Goal: Task Accomplishment & Management: Use online tool/utility

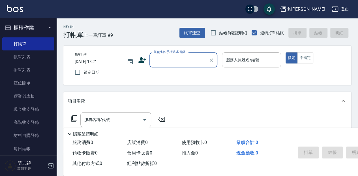
click at [174, 61] on input "顧客姓名/手機號碼/編號" at bounding box center [179, 60] width 54 height 10
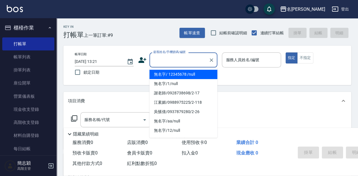
click at [179, 74] on li "無名字/ 12345678 /null" at bounding box center [183, 74] width 68 height 9
type input "無名字/ 12345678 /null"
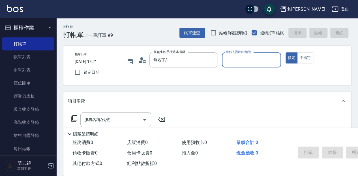
click at [237, 58] on input "服務人員姓名/編號" at bounding box center [251, 60] width 54 height 10
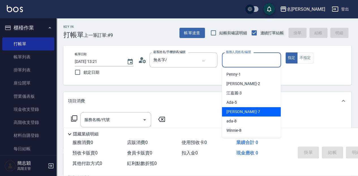
click at [259, 113] on div "[PERSON_NAME] -7" at bounding box center [251, 111] width 59 height 9
type input "[PERSON_NAME]-7"
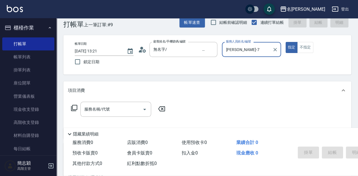
scroll to position [19, 0]
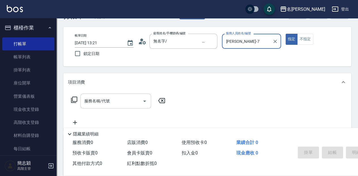
click at [110, 102] on input "服務名稱/代號" at bounding box center [111, 101] width 57 height 10
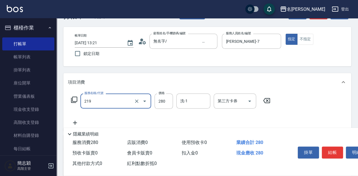
type input "洗髮280(219)"
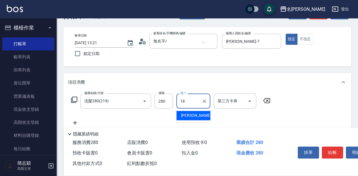
type input "[PERSON_NAME]-18"
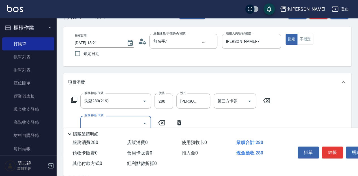
scroll to position [38, 0]
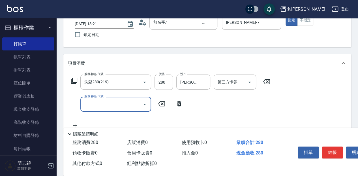
click at [113, 107] on input "服務名稱/代號" at bounding box center [111, 104] width 57 height 10
type input "潤絲20(801)"
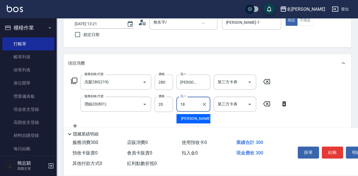
type input "[PERSON_NAME]-18"
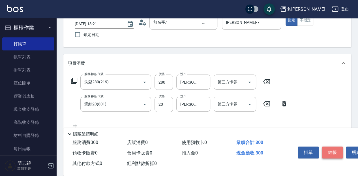
click at [328, 146] on button "結帳" at bounding box center [332, 152] width 21 height 12
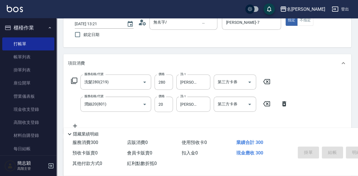
type input "[DATE] 14:33"
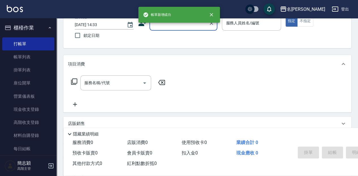
scroll to position [0, 0]
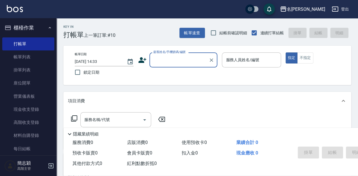
click at [166, 66] on div "顧客姓名/手機號碼/編號" at bounding box center [183, 59] width 68 height 15
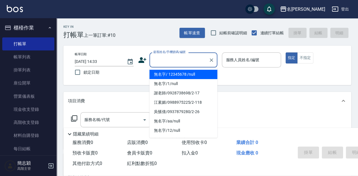
drag, startPoint x: 166, startPoint y: 71, endPoint x: 237, endPoint y: 54, distance: 72.3
click at [167, 71] on li "無名字/ 12345678 /null" at bounding box center [183, 74] width 68 height 9
type input "無名字/ 12345678 /null"
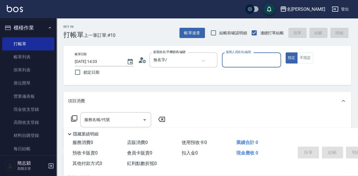
click at [238, 59] on input "服務人員姓名/編號" at bounding box center [251, 60] width 54 height 10
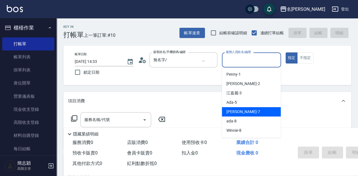
click at [247, 111] on div "[PERSON_NAME] -7" at bounding box center [251, 111] width 59 height 9
type input "[PERSON_NAME]-7"
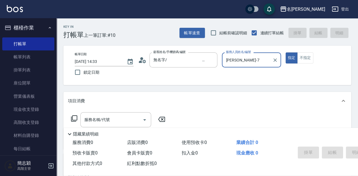
scroll to position [19, 0]
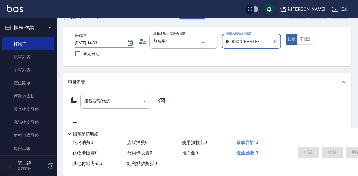
click at [107, 101] on div "服務名稱/代號 服務名稱/代號" at bounding box center [115, 100] width 71 height 15
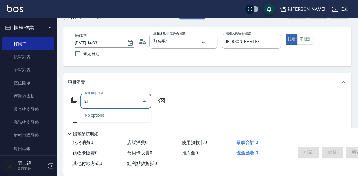
type input "211"
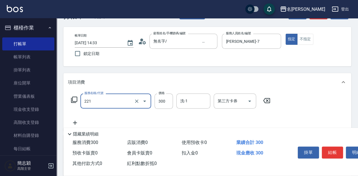
type input "洗髮300(221)"
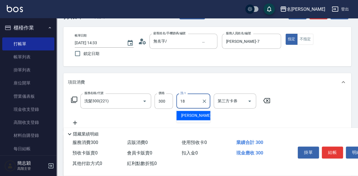
type input "[PERSON_NAME]-18"
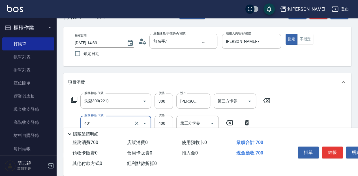
type input "剪髮(400)(401)"
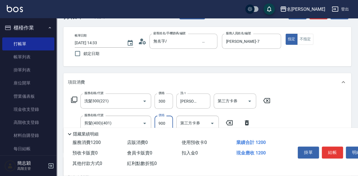
type input "900"
click at [337, 152] on button "結帳" at bounding box center [332, 152] width 21 height 12
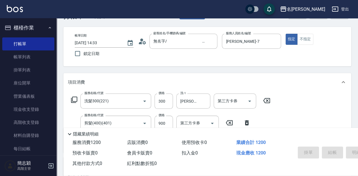
type input "[DATE] 14:34"
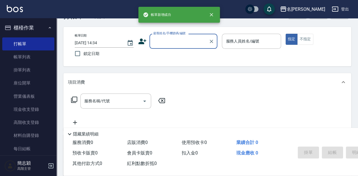
scroll to position [0, 0]
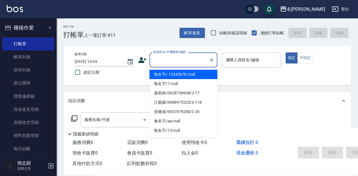
click at [175, 62] on input "顧客姓名/手機號碼/編號" at bounding box center [179, 60] width 54 height 10
click at [172, 74] on li "無名字/ 12345678 /null" at bounding box center [183, 74] width 68 height 9
type input "無名字/ 12345678 /null"
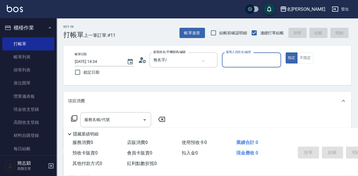
click at [242, 60] on input "服務人員姓名/編號" at bounding box center [251, 60] width 54 height 10
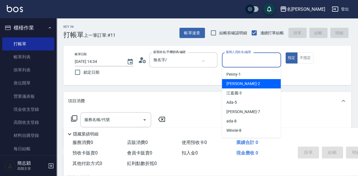
click at [258, 80] on div "[PERSON_NAME] -2" at bounding box center [251, 83] width 59 height 9
type input "[PERSON_NAME]-2"
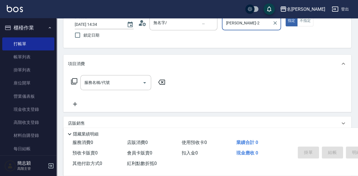
scroll to position [38, 0]
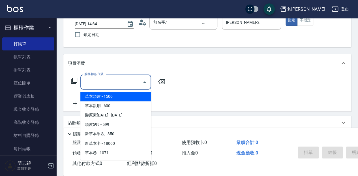
click at [119, 78] on input "服務名稱/代號" at bounding box center [111, 82] width 57 height 10
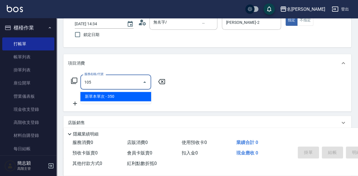
type input "新草本單次(105)"
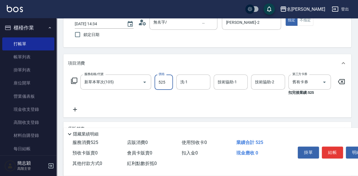
type input "525"
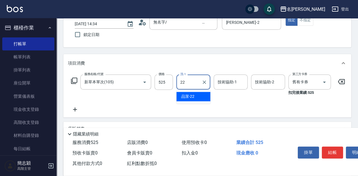
type input "品潔-22"
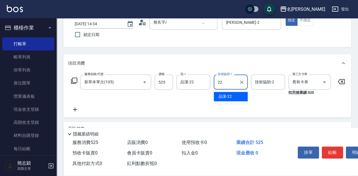
type input "品潔-22"
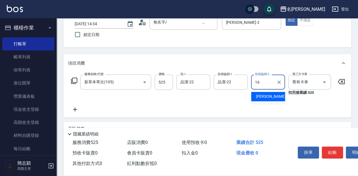
type input "[PERSON_NAME]-16"
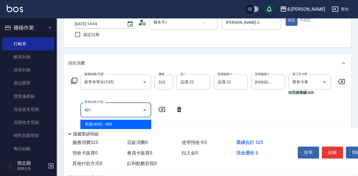
type input "剪髮(400)(401)"
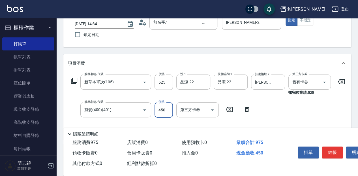
type input "450"
click at [329, 148] on button "結帳" at bounding box center [332, 152] width 21 height 12
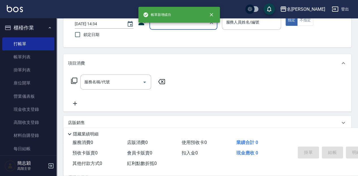
scroll to position [0, 0]
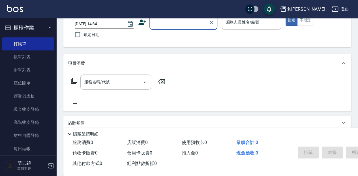
click at [166, 24] on input "顧客姓名/手機號碼/編號" at bounding box center [179, 22] width 54 height 10
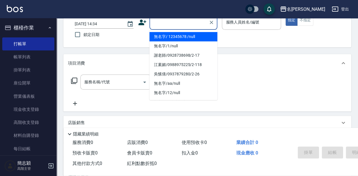
drag, startPoint x: 170, startPoint y: 38, endPoint x: 249, endPoint y: 37, distance: 79.5
click at [170, 38] on li "無名字/ 12345678 /null" at bounding box center [183, 36] width 68 height 9
type input "無名字/ 12345678 /null"
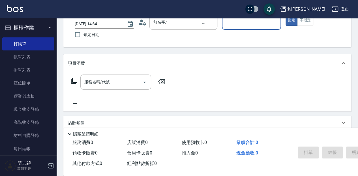
click at [254, 28] on div "服務人員姓名/編號" at bounding box center [251, 22] width 59 height 15
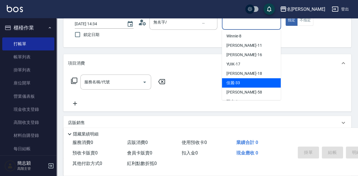
scroll to position [75, 0]
click at [249, 83] on div "瓦皮 -A" at bounding box center [251, 82] width 59 height 9
type input "瓦皮-A"
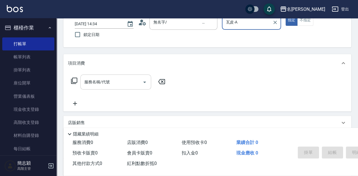
click at [105, 79] on div "服務名稱/代號 服務名稱/代號" at bounding box center [115, 81] width 71 height 15
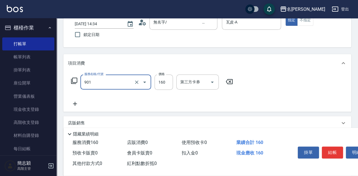
type input "修手(901)"
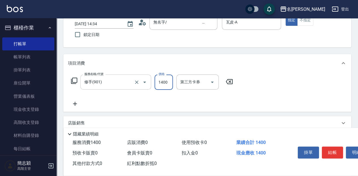
type input "1400"
click at [329, 148] on button "結帳" at bounding box center [332, 152] width 21 height 12
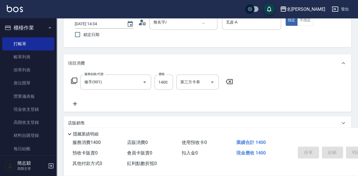
type input "[DATE] 14:35"
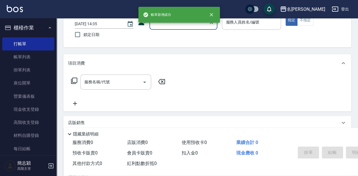
scroll to position [0, 0]
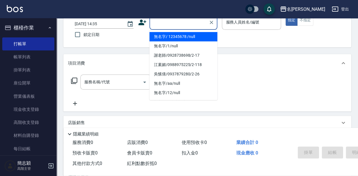
click at [161, 22] on input "顧客姓名/手機號碼/編號" at bounding box center [179, 22] width 54 height 10
click at [163, 37] on li "無名字/ 12345678 /null" at bounding box center [183, 36] width 68 height 9
type input "無名字/ 12345678 /null"
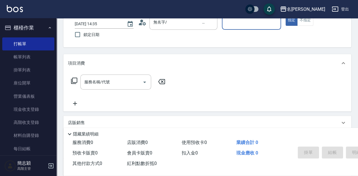
click at [234, 27] on input "服務人員姓名/編號" at bounding box center [251, 22] width 54 height 10
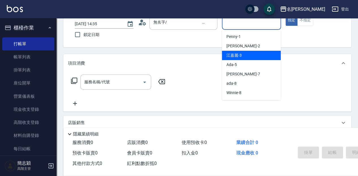
click at [243, 52] on div "江嘉麗 -3" at bounding box center [251, 55] width 59 height 9
type input "江嘉麗-3"
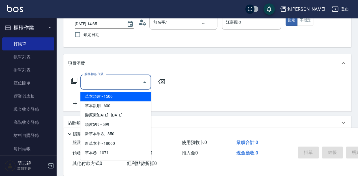
click at [104, 78] on input "服務名稱/代號" at bounding box center [111, 82] width 57 height 10
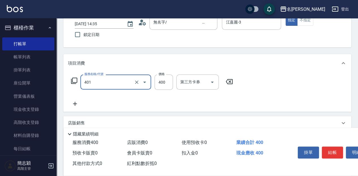
type input "剪髮(400)(401)"
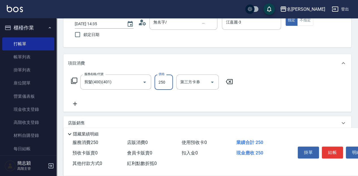
type input "250"
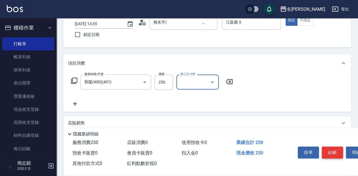
click at [332, 149] on button "結帳" at bounding box center [332, 152] width 21 height 12
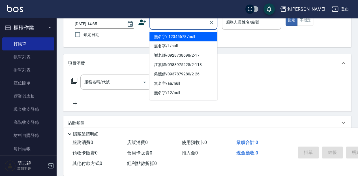
click at [168, 26] on input "顧客姓名/手機號碼/編號" at bounding box center [179, 22] width 54 height 10
click at [167, 36] on li "無名字/ 12345678 /null" at bounding box center [183, 36] width 68 height 9
type input "無名字/ 12345678 /null"
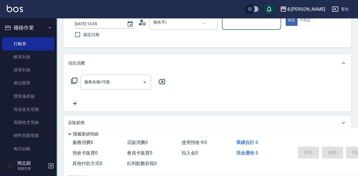
click at [245, 24] on input "服務人員姓名/編號" at bounding box center [251, 22] width 54 height 10
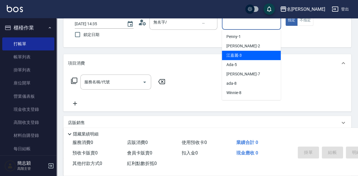
drag, startPoint x: 243, startPoint y: 55, endPoint x: 293, endPoint y: 36, distance: 53.6
click at [243, 55] on div "江嘉麗 -3" at bounding box center [251, 55] width 59 height 9
type input "江嘉麗-3"
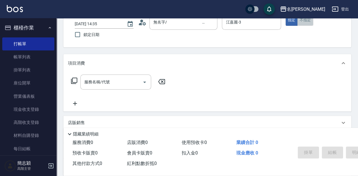
click at [304, 23] on button "不指定" at bounding box center [305, 20] width 16 height 11
click at [100, 84] on div "服務名稱/代號 服務名稱/代號" at bounding box center [115, 81] width 71 height 15
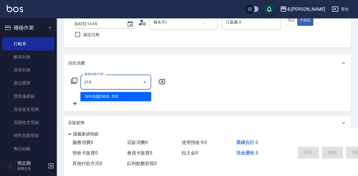
type input "SPA洗髮[500](215)"
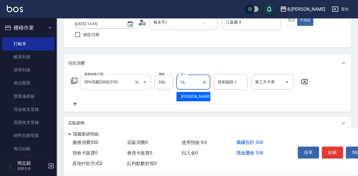
type input "[PERSON_NAME]-16"
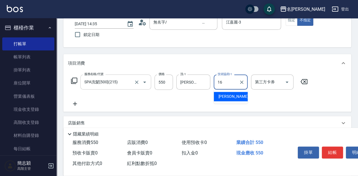
type input "[PERSON_NAME]-16"
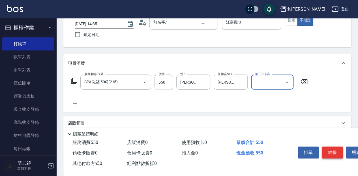
click at [334, 152] on button "結帳" at bounding box center [332, 152] width 21 height 12
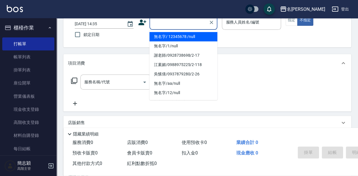
click at [162, 20] on input "顧客姓名/手機號碼/編號" at bounding box center [179, 22] width 54 height 10
click at [163, 33] on li "無名字/ 12345678 /null" at bounding box center [183, 36] width 68 height 9
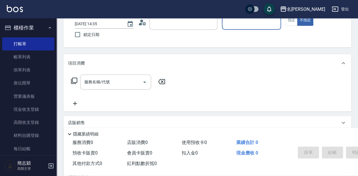
type input "無名字/ 12345678 /null"
click at [235, 25] on input "服務人員姓名/編號" at bounding box center [251, 22] width 54 height 10
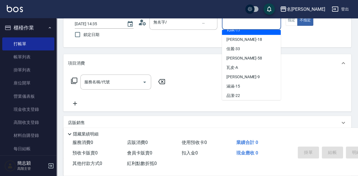
scroll to position [94, 0]
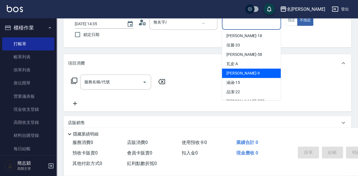
click at [251, 74] on div "[PERSON_NAME] -9" at bounding box center [251, 72] width 59 height 9
type input "[PERSON_NAME]-9"
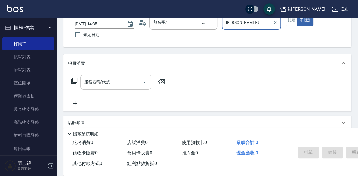
click at [121, 84] on input "服務名稱/代號" at bounding box center [111, 82] width 57 height 10
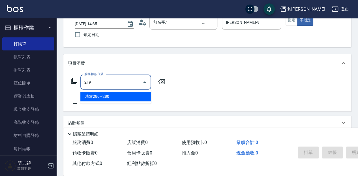
type input "洗髮280(219)"
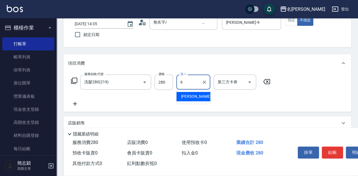
type input "[PERSON_NAME]-9"
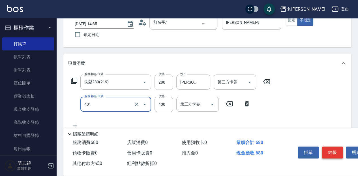
type input "剪髮(400)(401)"
click at [327, 153] on button "結帳" at bounding box center [332, 152] width 21 height 12
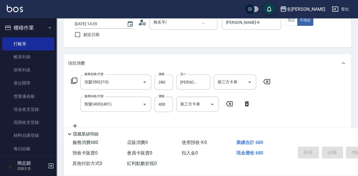
type input "[DATE] 14:36"
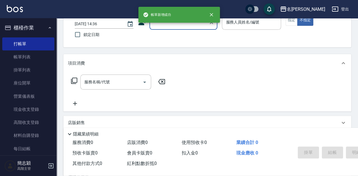
scroll to position [0, 0]
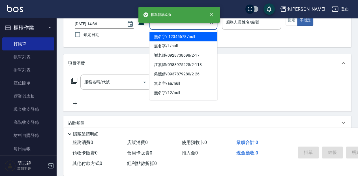
click at [167, 26] on input "顧客姓名/手機號碼/編號" at bounding box center [179, 22] width 54 height 10
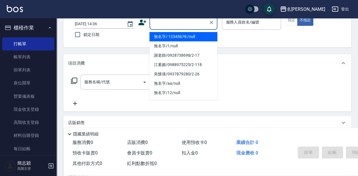
click at [168, 35] on li "無名字/ 12345678 /null" at bounding box center [183, 36] width 68 height 9
type input "無名字/ 12345678 /null"
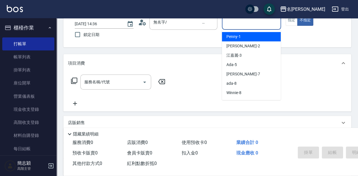
click at [244, 25] on input "服務人員姓名/編號" at bounding box center [251, 22] width 54 height 10
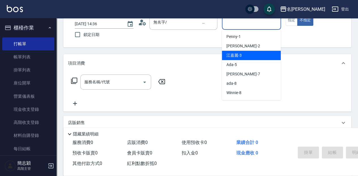
click at [248, 54] on div "江嘉麗 -3" at bounding box center [251, 55] width 59 height 9
type input "江嘉麗-3"
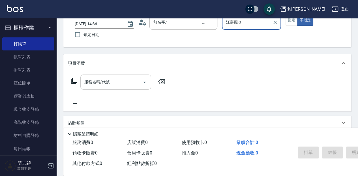
click at [121, 80] on input "服務名稱/代號" at bounding box center [111, 82] width 57 height 10
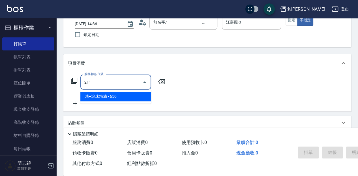
type input "洗+滾珠精油(211)"
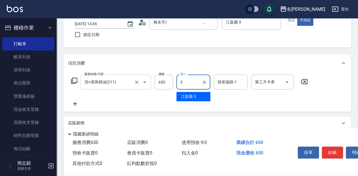
type input "江嘉麗-3"
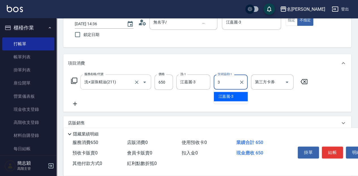
type input "江嘉麗-3"
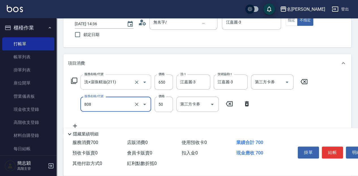
type input "活綠激素[50](808)"
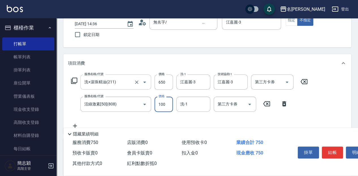
type input "100"
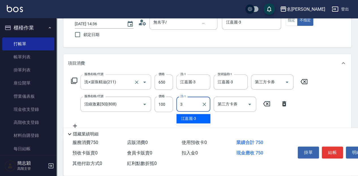
type input "江嘉麗-3"
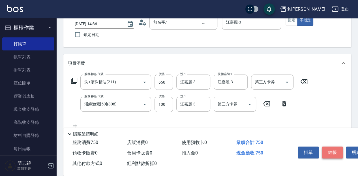
click at [337, 151] on button "結帳" at bounding box center [332, 152] width 21 height 12
